Goal: Task Accomplishment & Management: Manage account settings

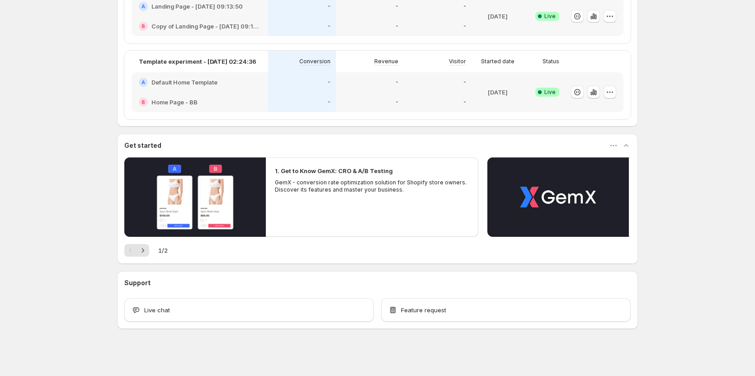
scroll to position [232, 0]
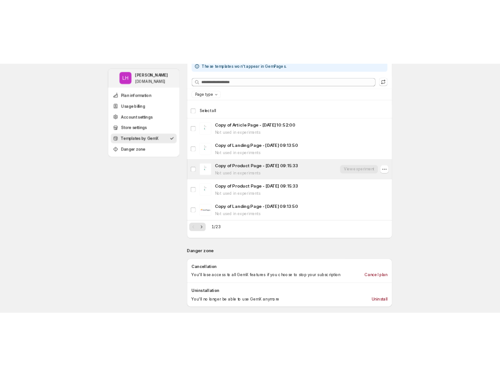
scroll to position [678, 0]
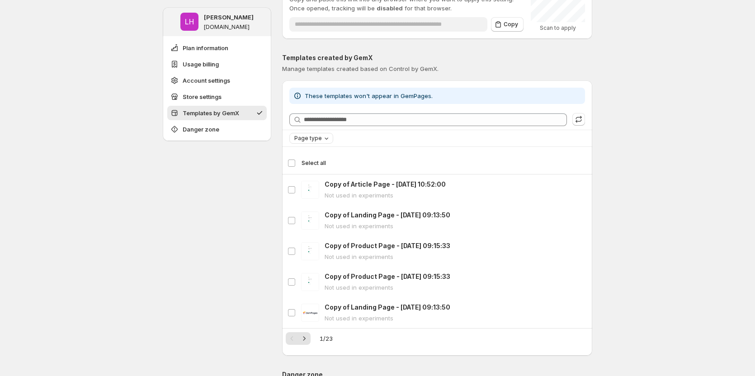
click at [319, 139] on span "Page type" at bounding box center [308, 138] width 28 height 7
click at [323, 137] on div "Page type" at bounding box center [312, 138] width 38 height 9
click at [306, 339] on icon "Next" at bounding box center [304, 338] width 2 height 4
click at [290, 339] on icon "Previous" at bounding box center [292, 338] width 9 height 9
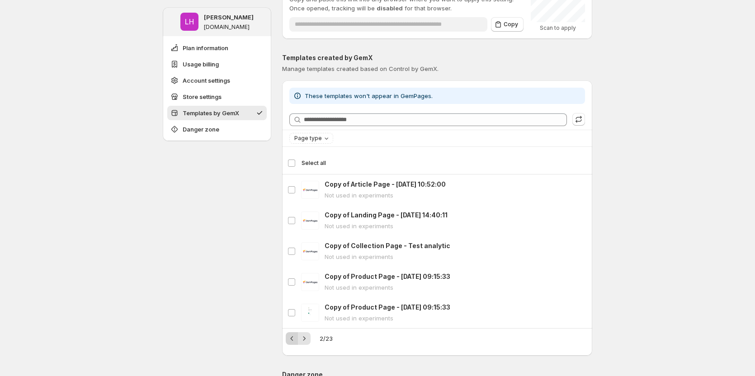
click at [290, 339] on icon "Previous" at bounding box center [292, 338] width 9 height 9
